Goal: Find specific page/section: Find specific page/section

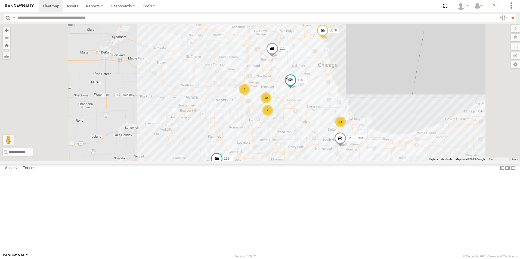
click at [0, 0] on div at bounding box center [0, 0] width 0 height 0
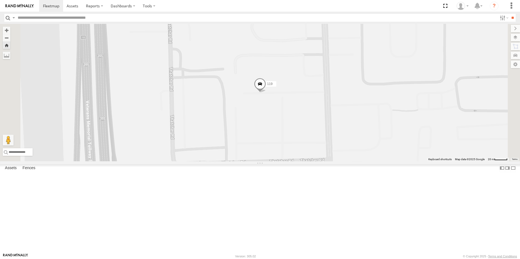
click at [0, 0] on div at bounding box center [0, 0] width 0 height 0
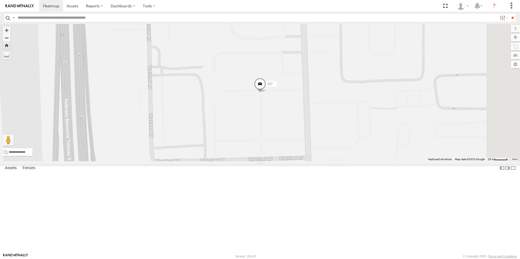
click at [15, 10] on link at bounding box center [19, 6] width 39 height 12
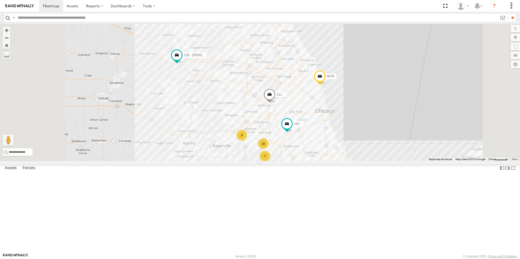
drag, startPoint x: 234, startPoint y: 106, endPoint x: 231, endPoint y: 147, distance: 40.9
click at [231, 147] on div "10 7 11 111 3 126 - Cory F 121- Elisha 120 - 118 6078" at bounding box center [260, 93] width 520 height 138
click at [0, 0] on div at bounding box center [0, 0] width 0 height 0
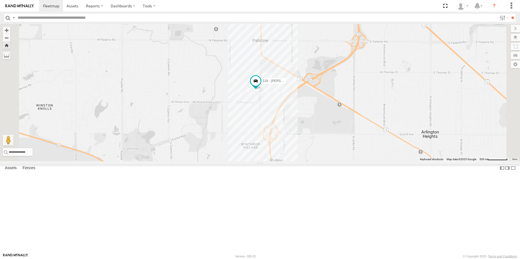
click at [0, 0] on div at bounding box center [0, 0] width 0 height 0
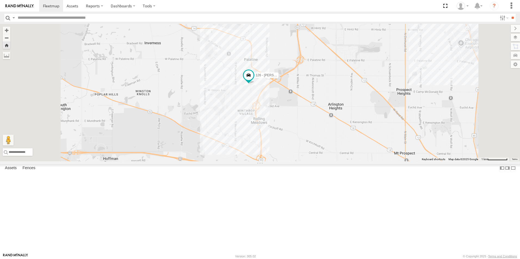
click at [32, 2] on link at bounding box center [19, 6] width 39 height 12
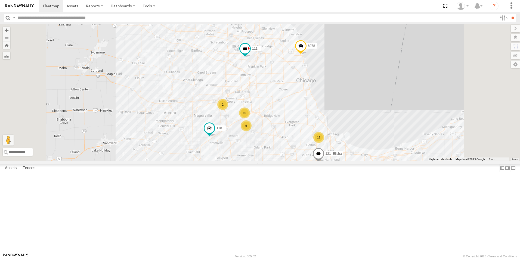
click at [0, 0] on div at bounding box center [0, 0] width 0 height 0
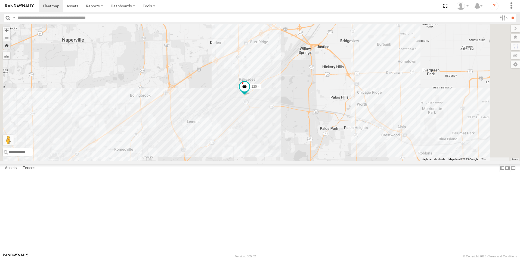
click at [25, 6] on img at bounding box center [19, 6] width 28 height 4
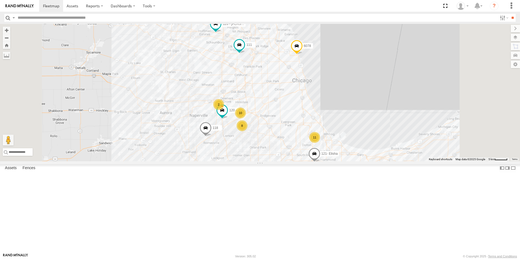
click at [0, 0] on div at bounding box center [0, 0] width 0 height 0
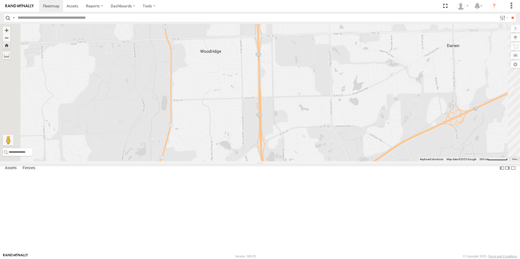
click at [0, 0] on div at bounding box center [0, 0] width 0 height 0
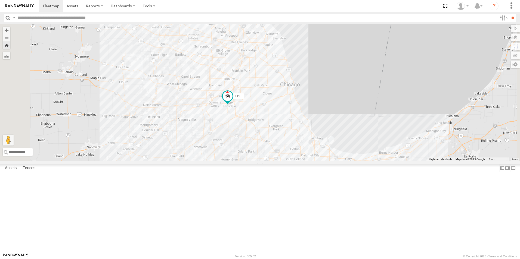
click at [24, 4] on img at bounding box center [19, 6] width 28 height 4
